Goal: Find specific page/section: Find specific page/section

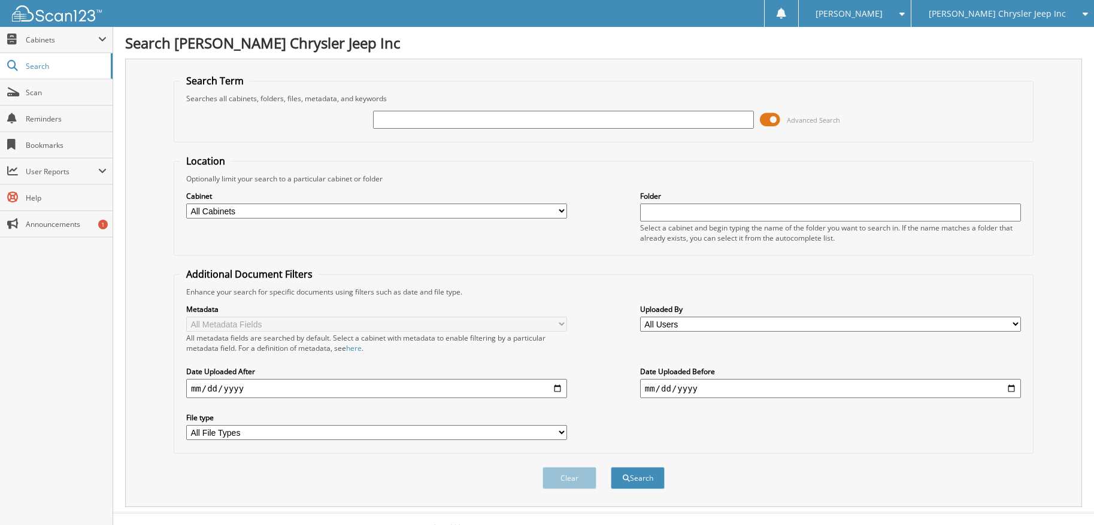
click at [428, 119] on input "text" at bounding box center [563, 120] width 381 height 18
click at [368, 49] on h1 "Search [PERSON_NAME] Chrysler Jeep Inc" at bounding box center [603, 43] width 957 height 20
click at [423, 125] on input "text" at bounding box center [563, 120] width 381 height 18
type input "540097"
click at [611, 467] on button "Search" at bounding box center [638, 478] width 54 height 22
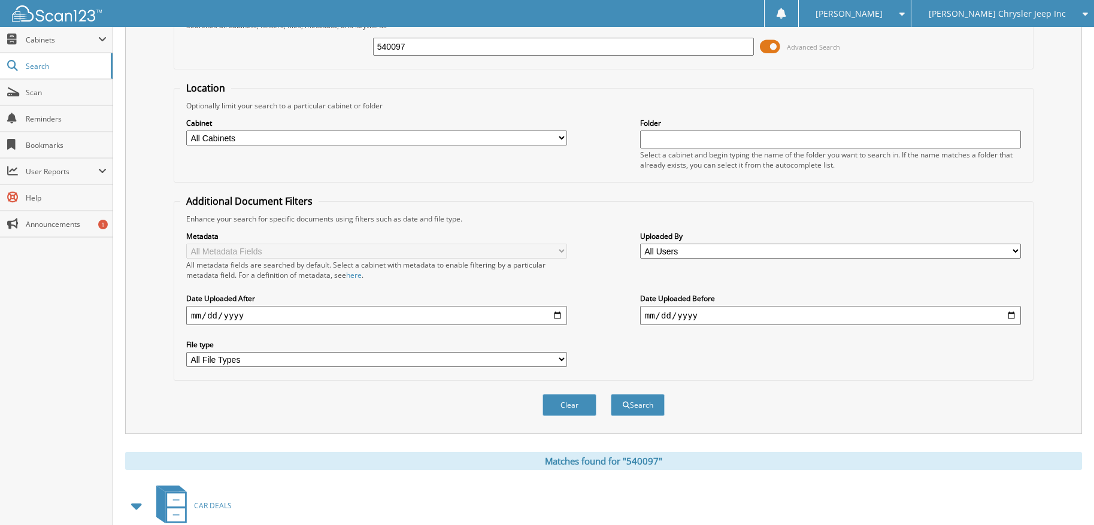
scroll to position [359, 0]
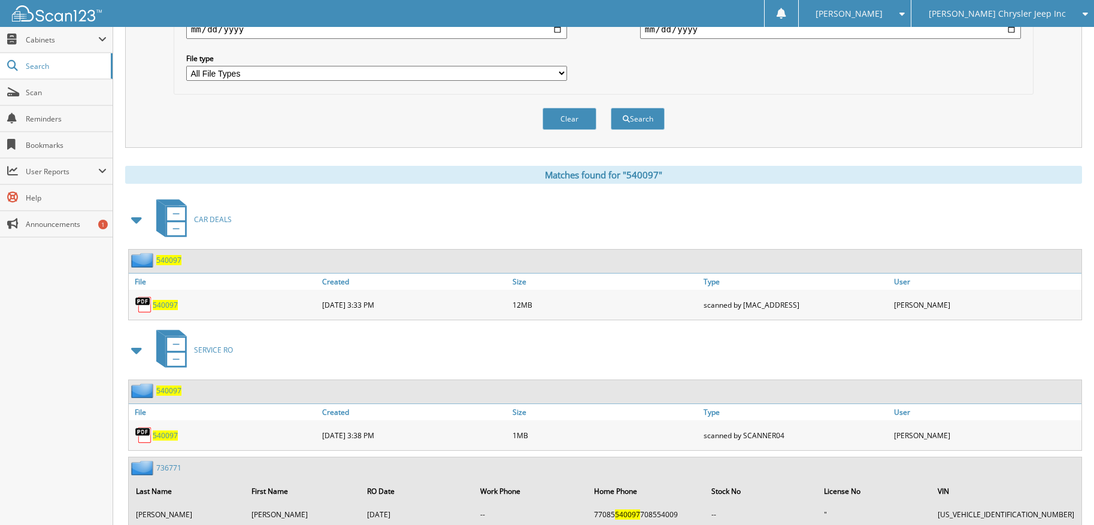
click at [166, 305] on span "540097" at bounding box center [165, 305] width 25 height 10
